Goal: Information Seeking & Learning: Learn about a topic

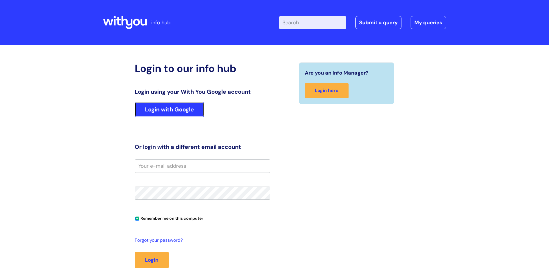
click at [166, 111] on link "Login with Google" at bounding box center [170, 109] width 70 height 15
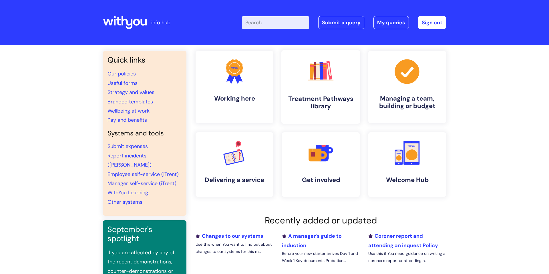
click at [320, 79] on rect at bounding box center [322, 71] width 4 height 18
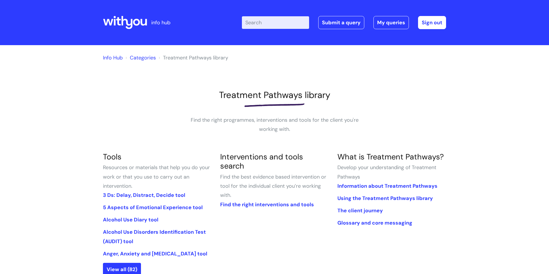
click at [260, 23] on input "Enter your search term here..." at bounding box center [275, 22] width 67 height 13
click at [134, 195] on link "3 Ds: Delay, Distract, Decide tool" at bounding box center [144, 195] width 82 height 7
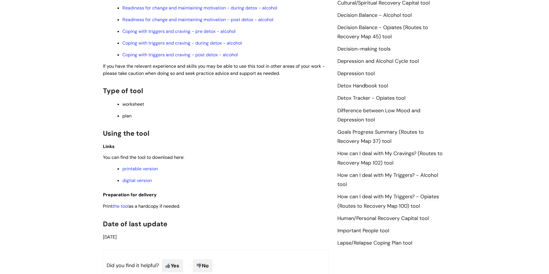
scroll to position [378, 0]
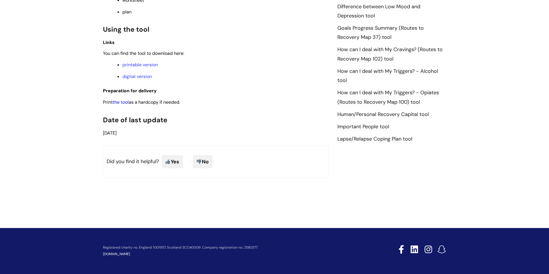
click at [122, 102] on link "the tool" at bounding box center [121, 102] width 16 height 6
